Goal: Information Seeking & Learning: Learn about a topic

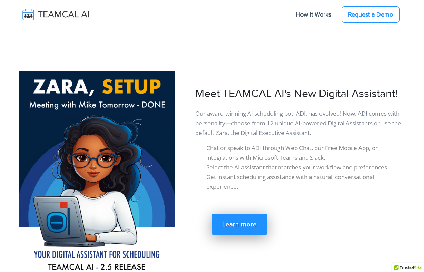
scroll to position [1173, 1]
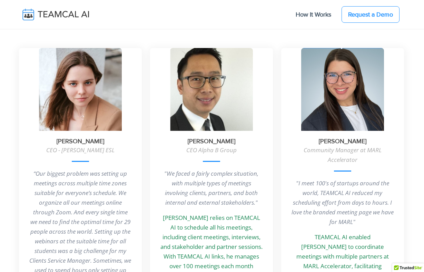
scroll to position [4067, 1]
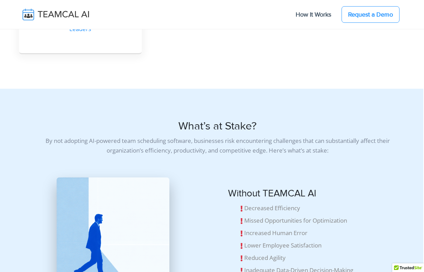
click at [272, 264] on li "Inadequate Data-Driven Decision-Making" at bounding box center [321, 270] width 165 height 12
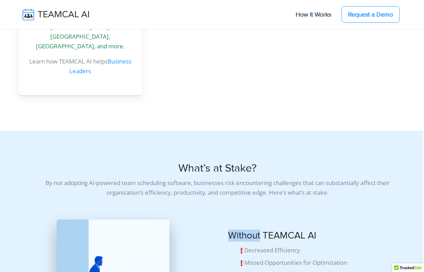
scroll to position [4465, 1]
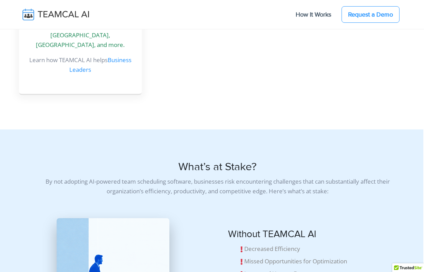
click at [217, 160] on div "What’s at Stake? By not adopting AI-powered team scheduling software, businesse…" at bounding box center [211, 188] width 393 height 57
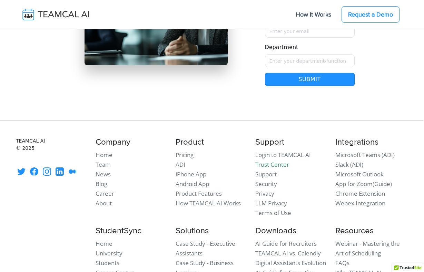
scroll to position [6058, 1]
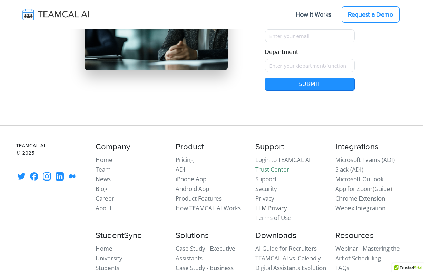
click at [272, 204] on link "LLM Privacy" at bounding box center [271, 208] width 32 height 8
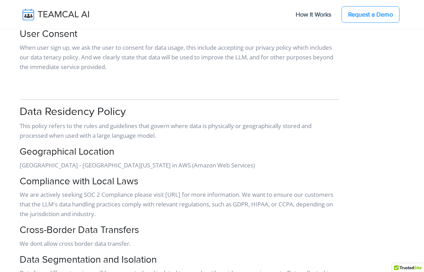
scroll to position [494, 0]
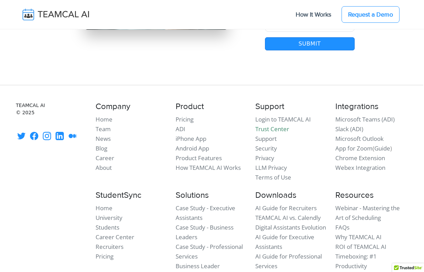
scroll to position [6073, 1]
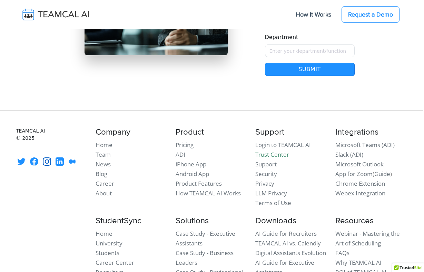
click at [45, 157] on icon at bounding box center [47, 161] width 8 height 8
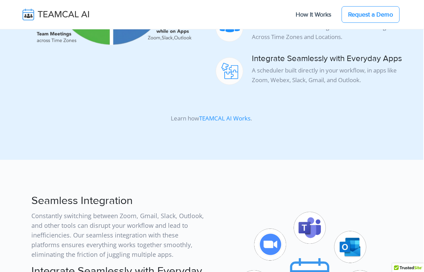
scroll to position [1740, 1]
click at [230, 114] on link "TEAMCAL AI Works" at bounding box center [224, 118] width 51 height 8
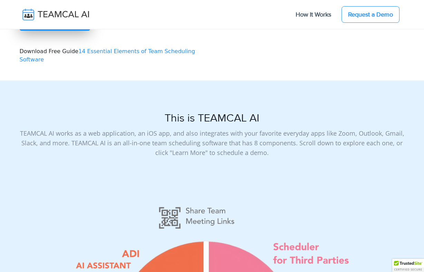
scroll to position [249, 0]
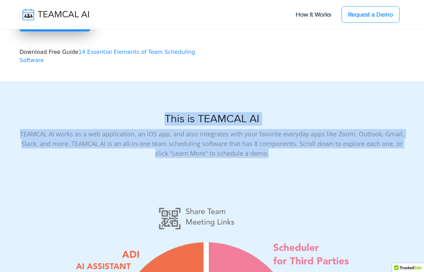
drag, startPoint x: 270, startPoint y: 146, endPoint x: 164, endPoint y: 108, distance: 112.1
click at [164, 112] on div "This is TEAMCAL AI TEAMCAL AI works as a web application, an iOS app, and also …" at bounding box center [212, 137] width 393 height 51
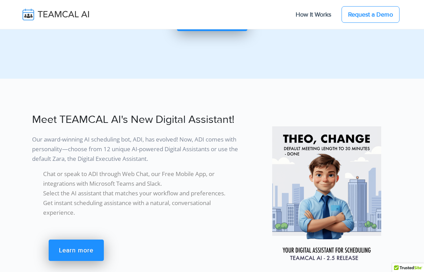
scroll to position [1073, 0]
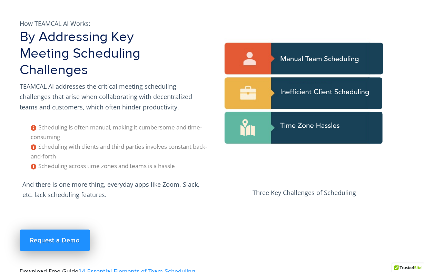
scroll to position [29, 0]
